Goal: Navigation & Orientation: Find specific page/section

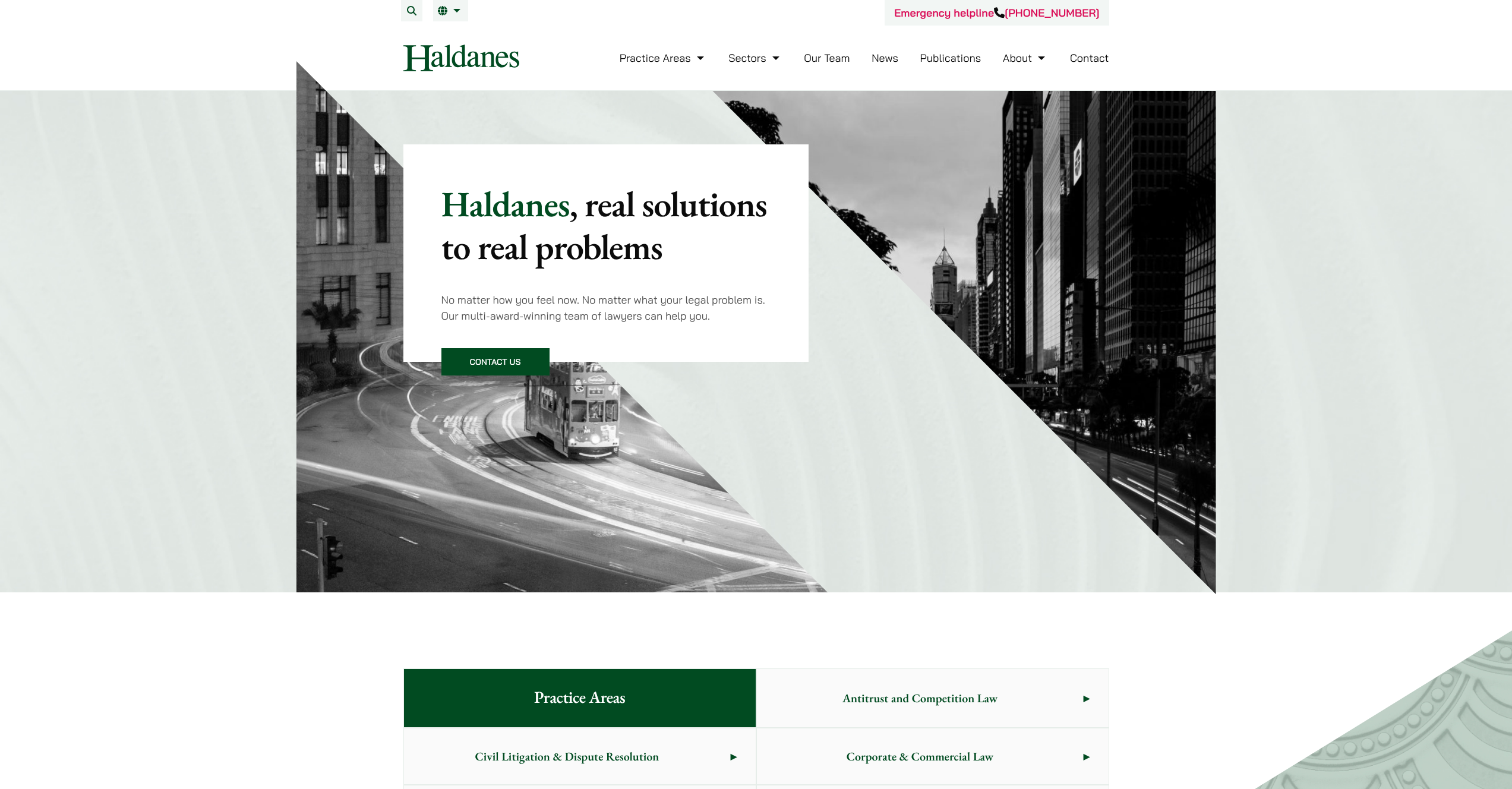
click at [844, 61] on link "Our Team" at bounding box center [827, 58] width 46 height 14
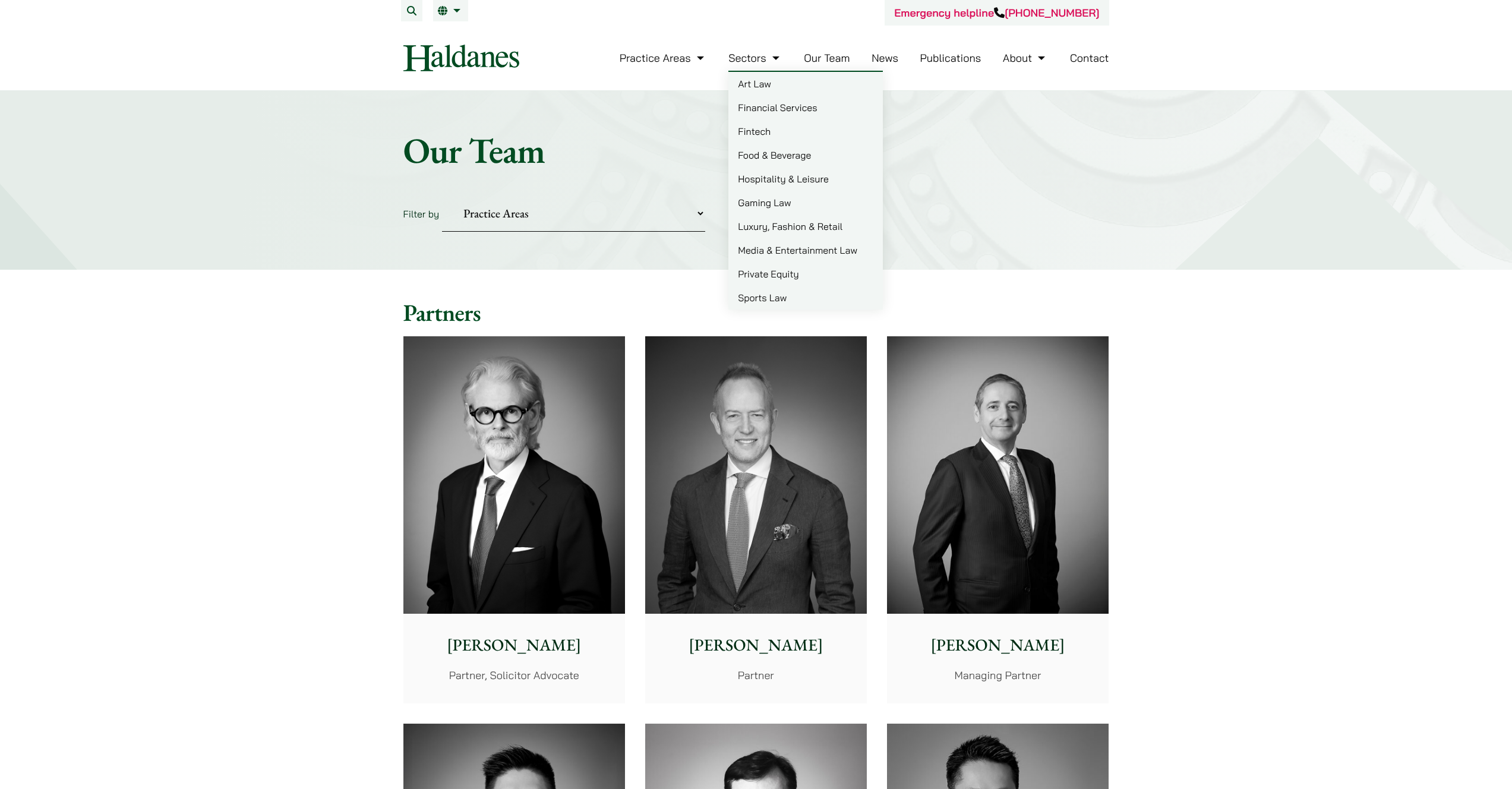
click at [761, 64] on link "Sectors" at bounding box center [755, 58] width 53 height 14
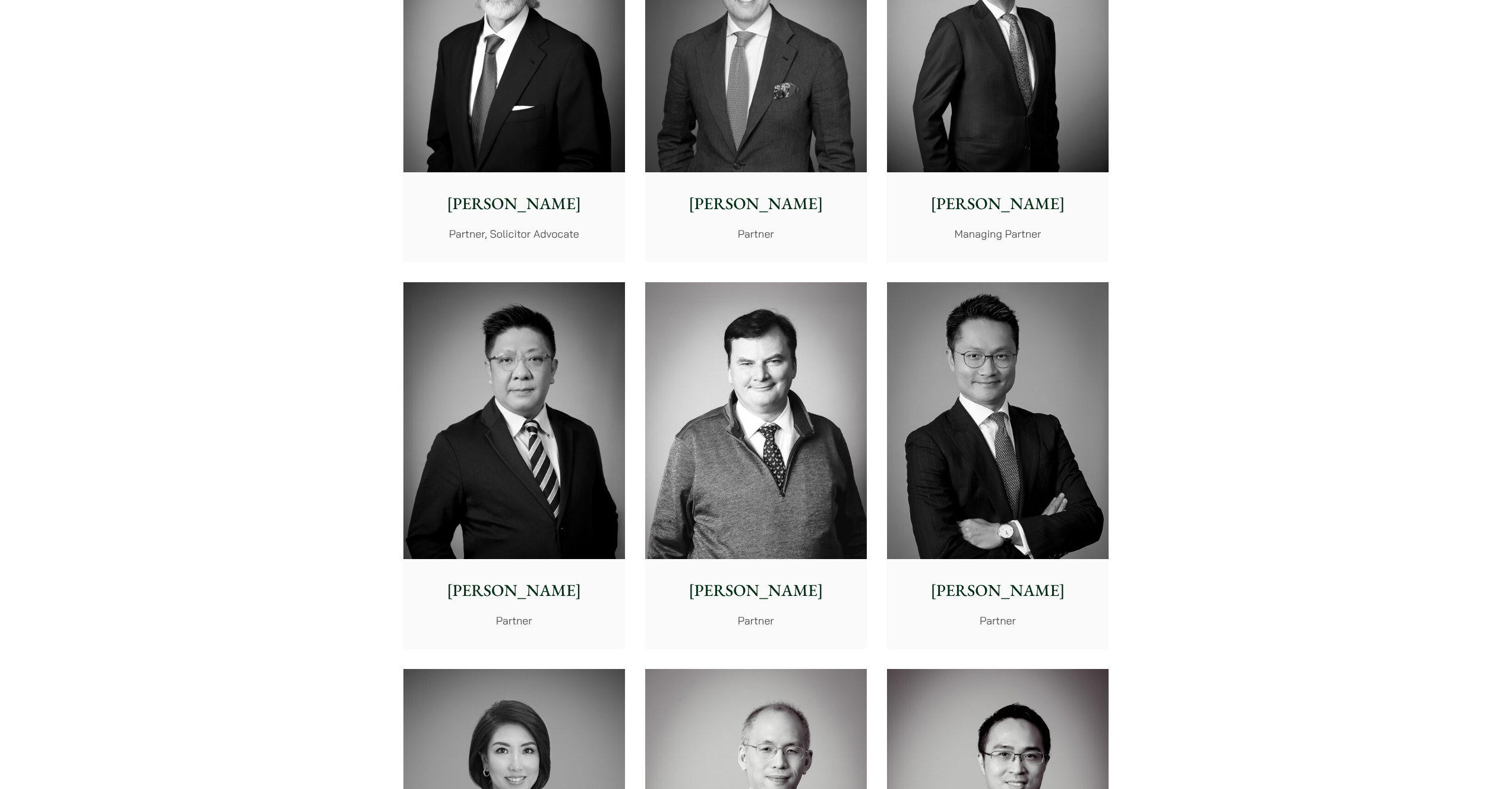
scroll to position [787, 0]
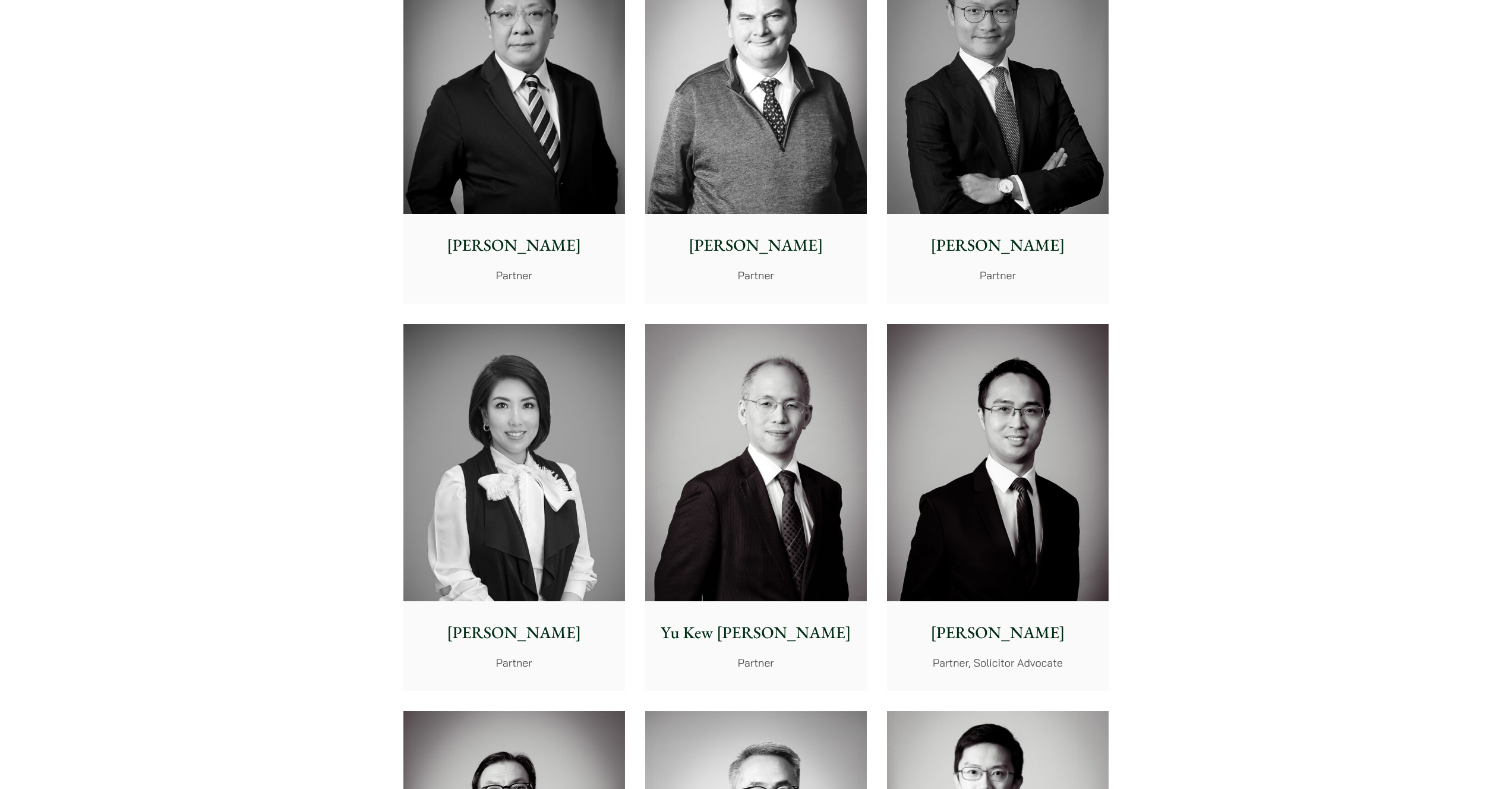
click at [565, 452] on img at bounding box center [514, 463] width 222 height 277
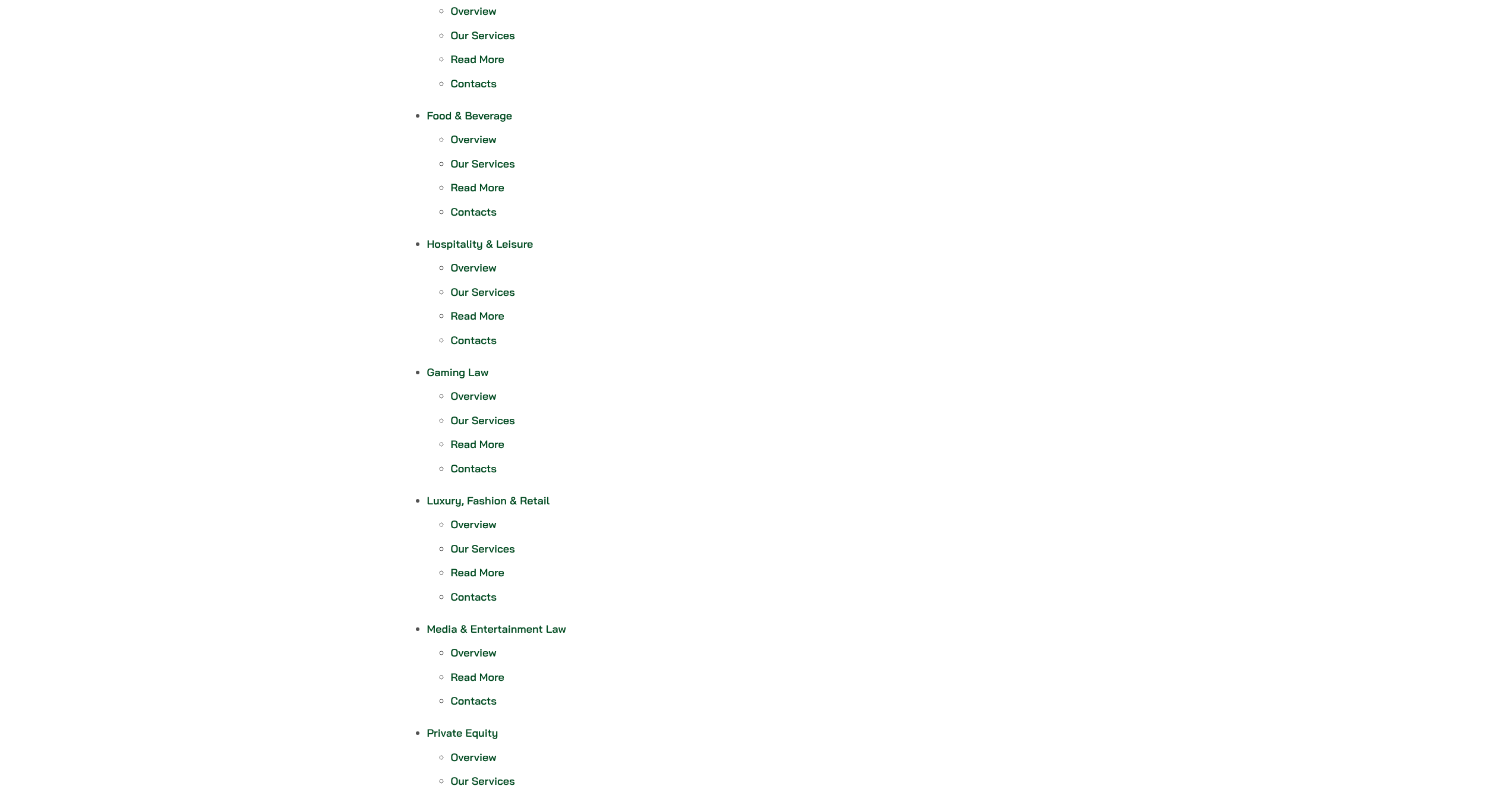
scroll to position [665, 0]
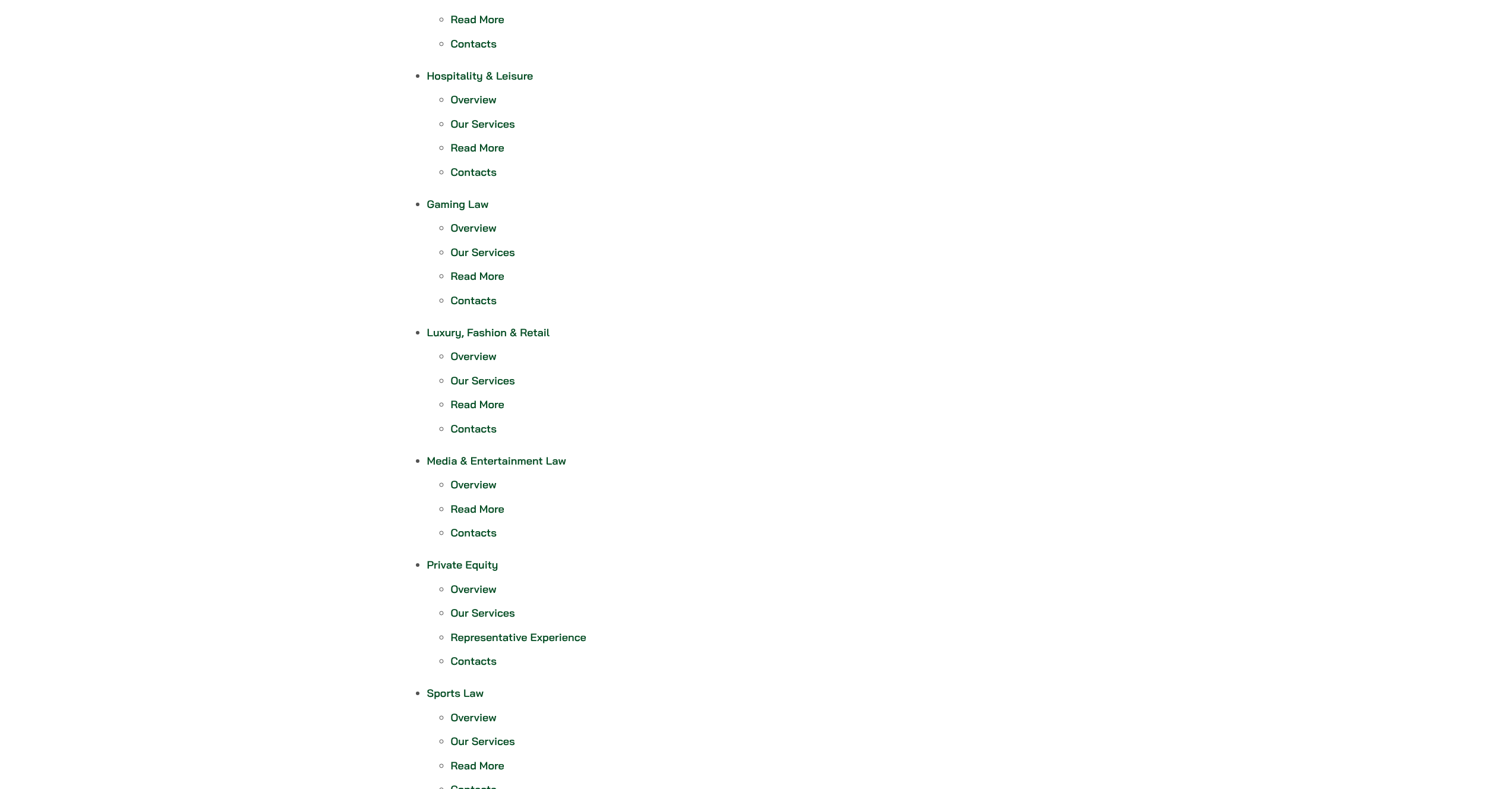
click at [473, 233] on link "Overview" at bounding box center [474, 228] width 46 height 14
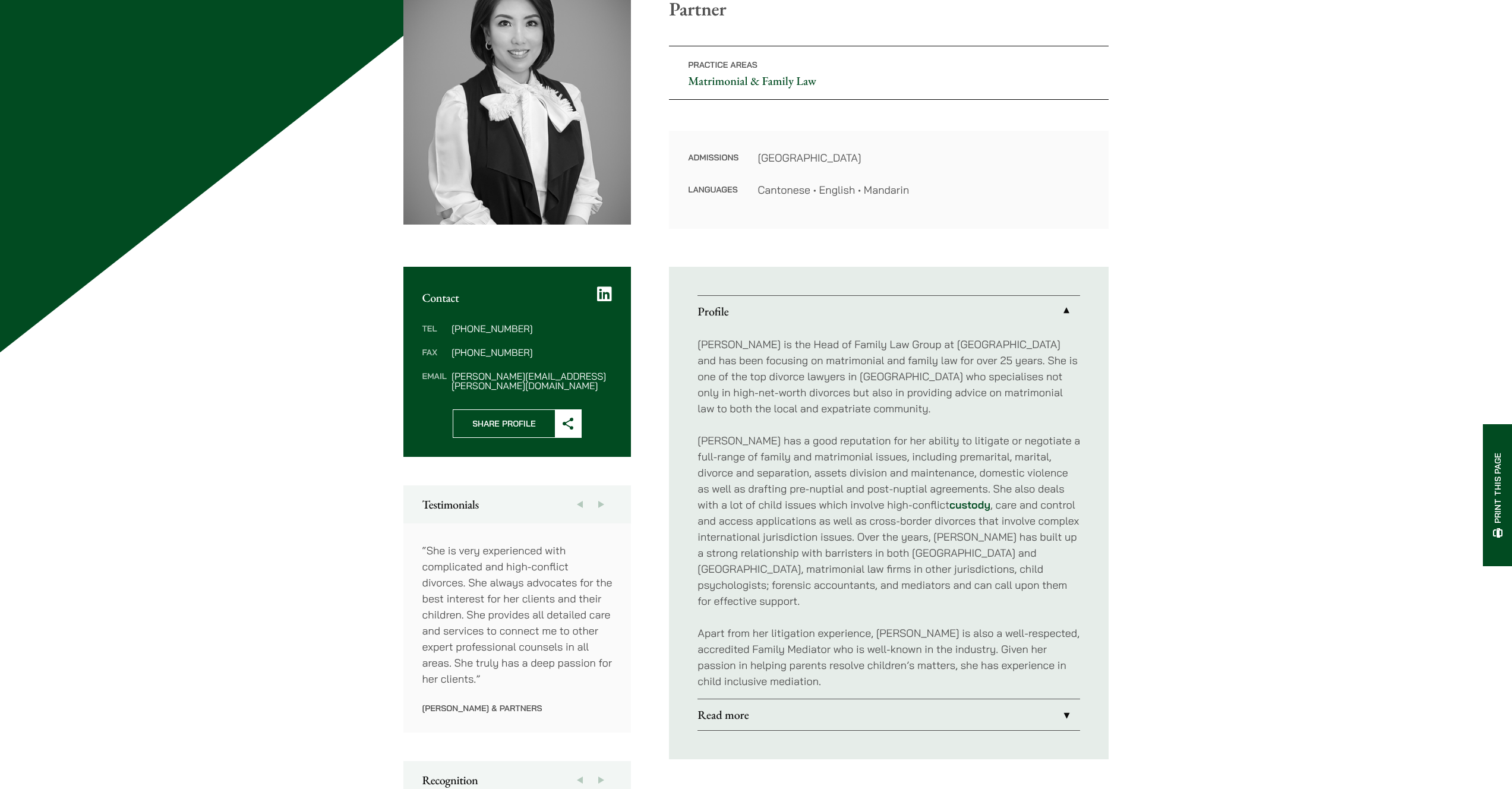
scroll to position [347, 0]
